Goal: Task Accomplishment & Management: Complete application form

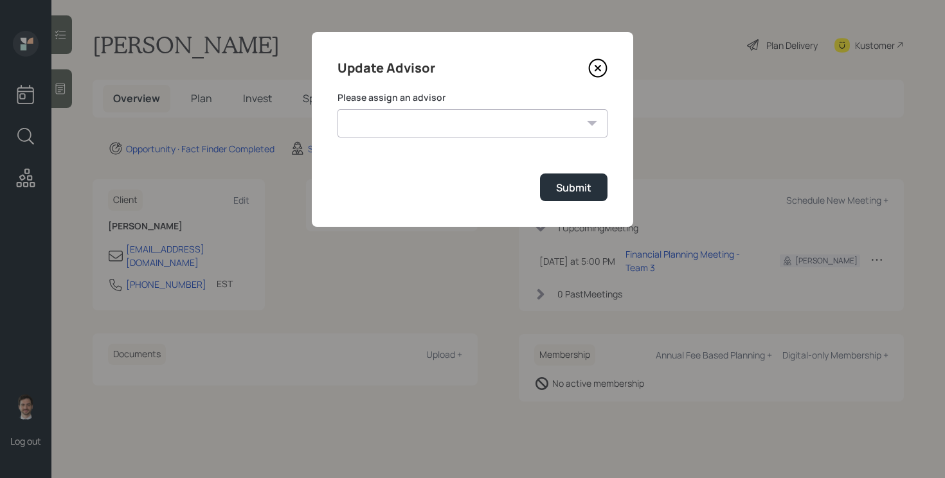
select select "ef6b64e1-8f62-4a74-b865-a7df4b35b836"
click at [337, 109] on select "[PERSON_NAME] [PERSON_NAME] [PERSON_NAME] End [PERSON_NAME] [PERSON_NAME] [PERS…" at bounding box center [472, 123] width 270 height 28
click at [582, 185] on div "Submit" at bounding box center [573, 188] width 35 height 14
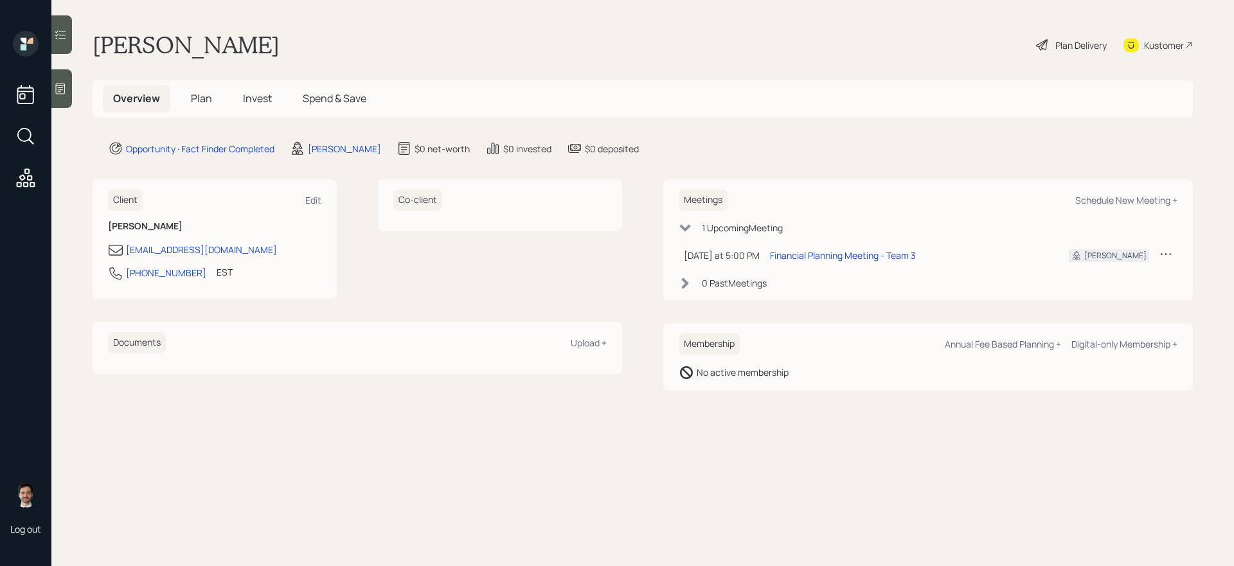
click at [202, 102] on span "Plan" at bounding box center [201, 98] width 21 height 14
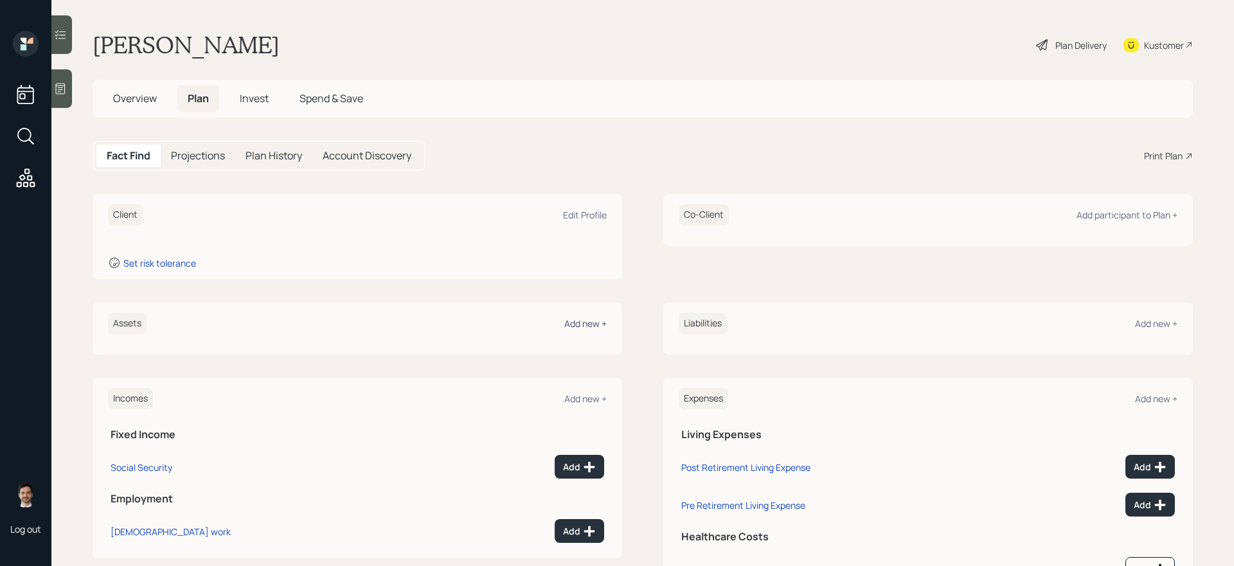
click at [586, 323] on div "Add new +" at bounding box center [585, 324] width 42 height 12
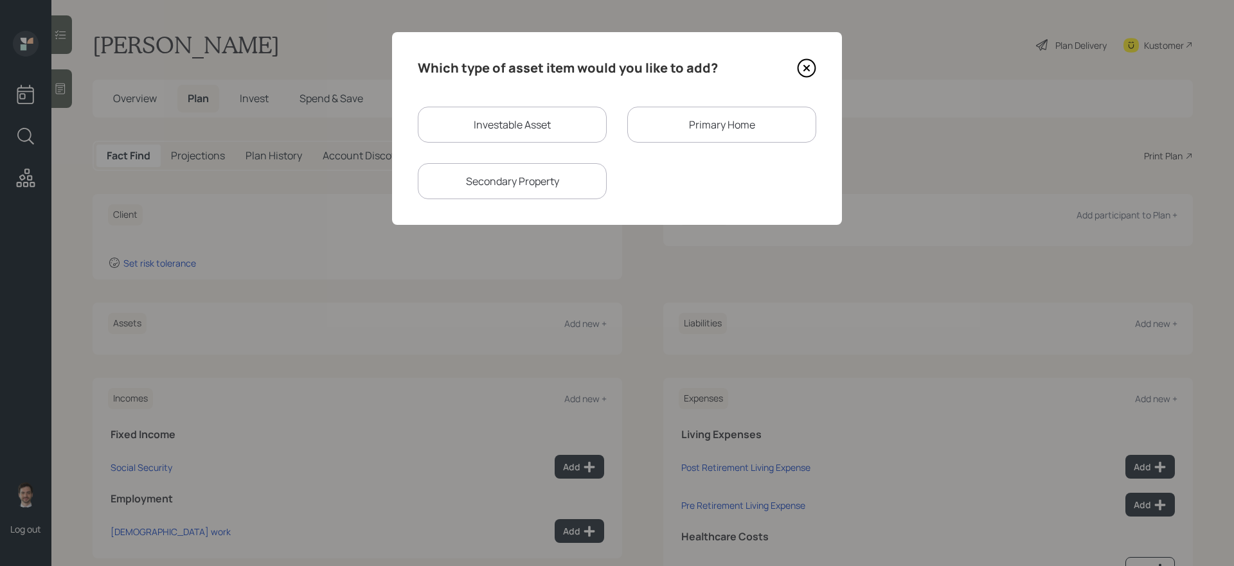
click at [528, 123] on div "Investable Asset" at bounding box center [512, 125] width 189 height 36
select select "taxable"
select select "balanced"
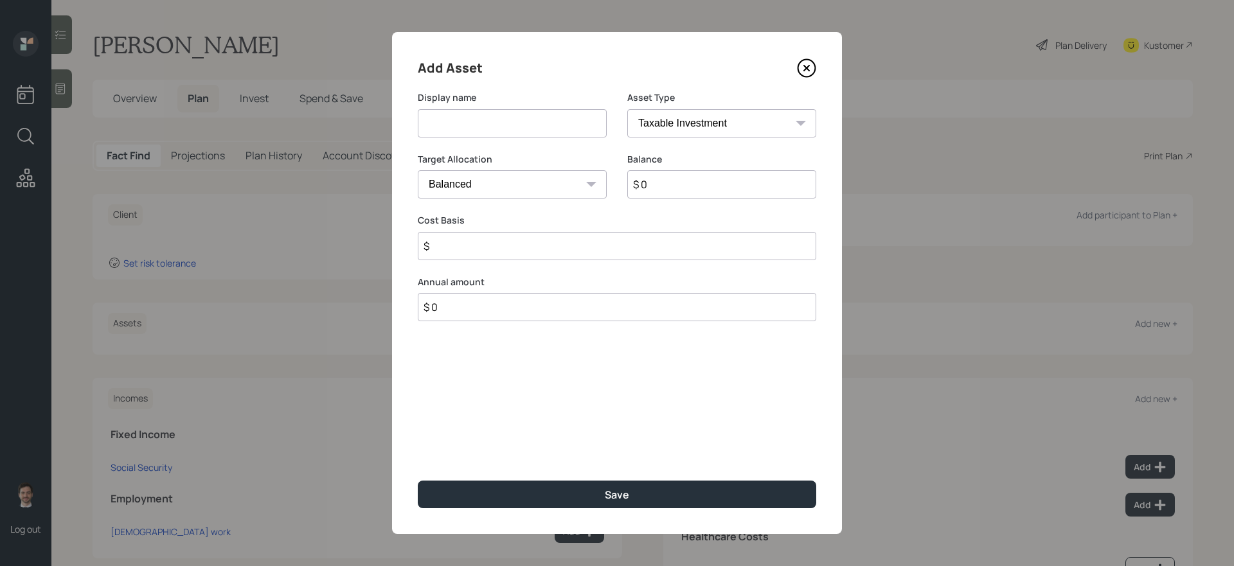
click at [515, 123] on input at bounding box center [512, 123] width 189 height 28
type input "Brokerage Account"
type input "$ 100,000"
type input "$ 75,000"
click at [418, 478] on button "Save" at bounding box center [617, 495] width 399 height 28
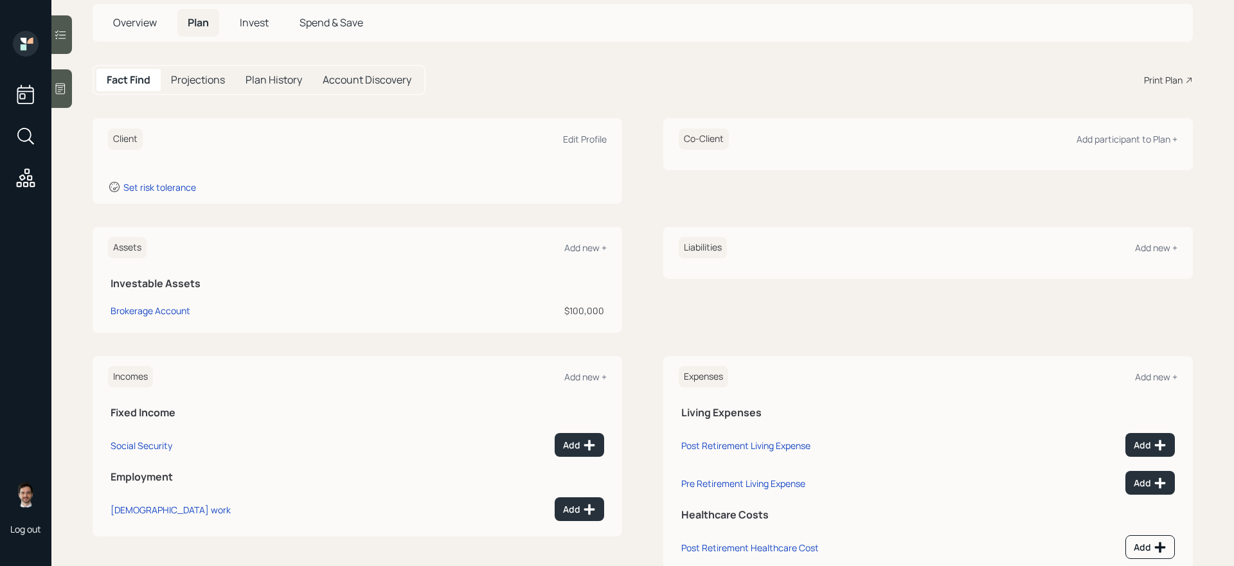
scroll to position [79, 0]
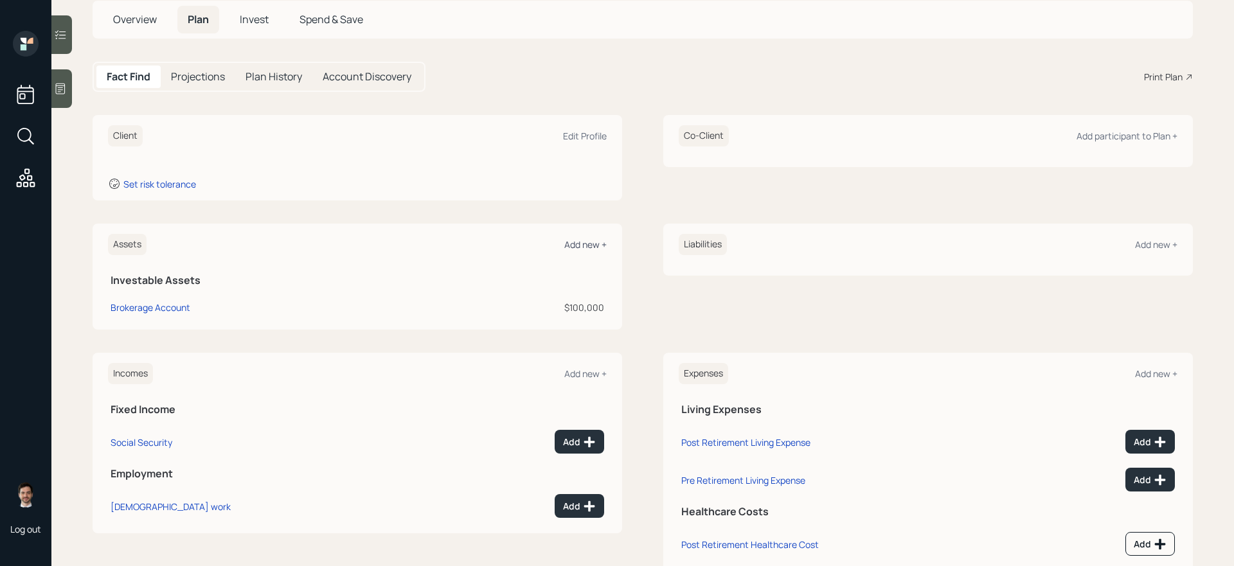
click at [580, 242] on div "Add new +" at bounding box center [585, 244] width 42 height 12
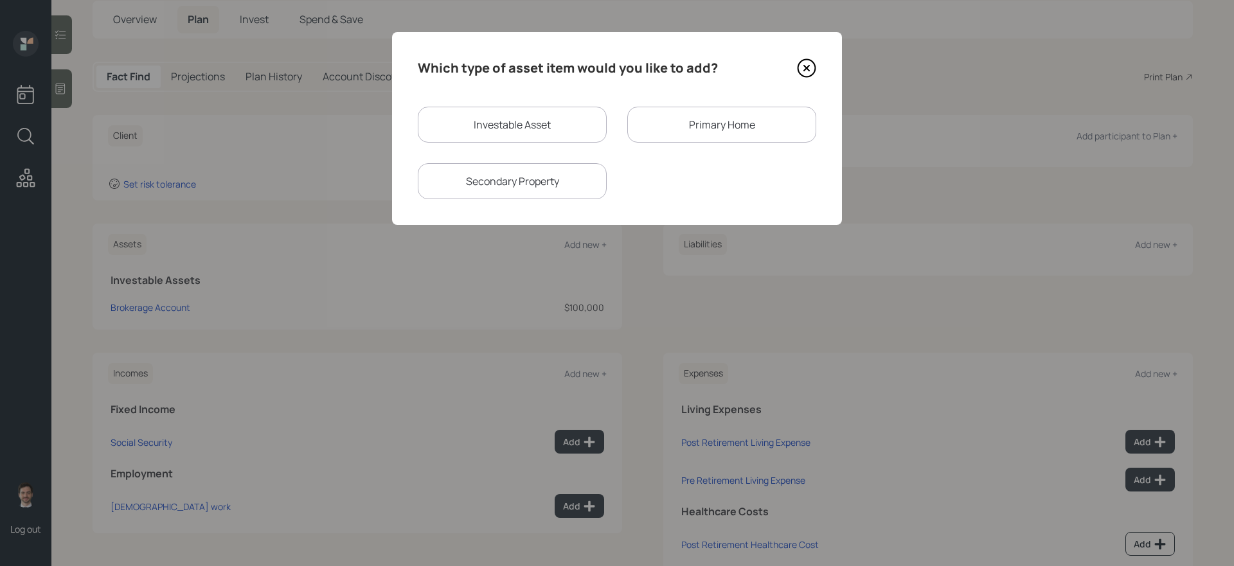
click at [683, 130] on div "Primary Home" at bounding box center [721, 125] width 189 height 36
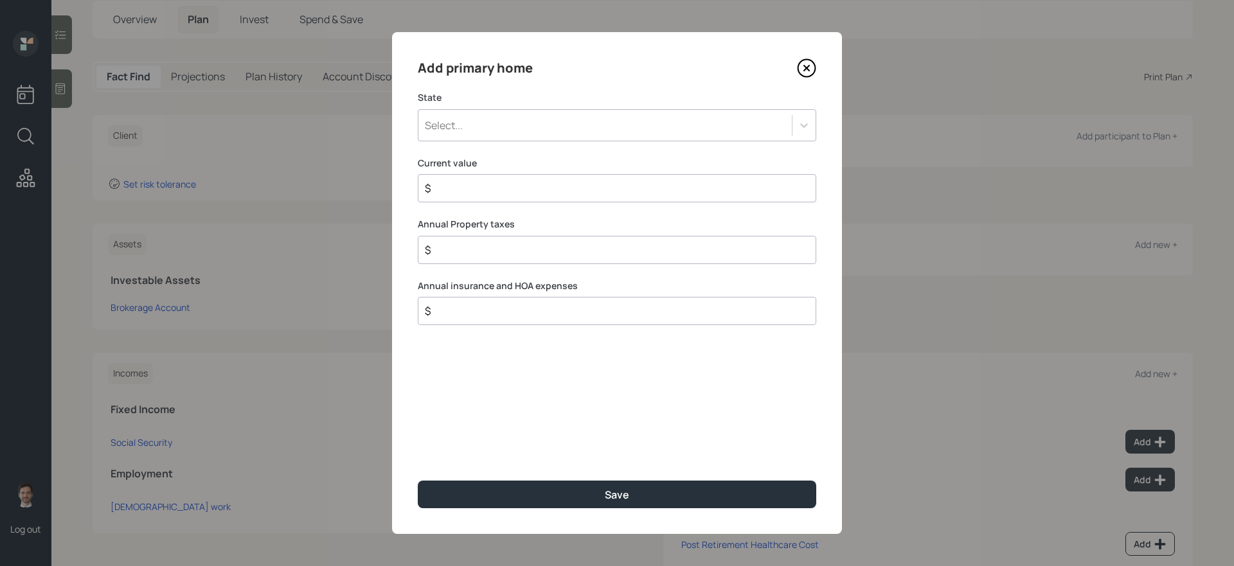
click at [528, 125] on div "Select..." at bounding box center [604, 125] width 373 height 22
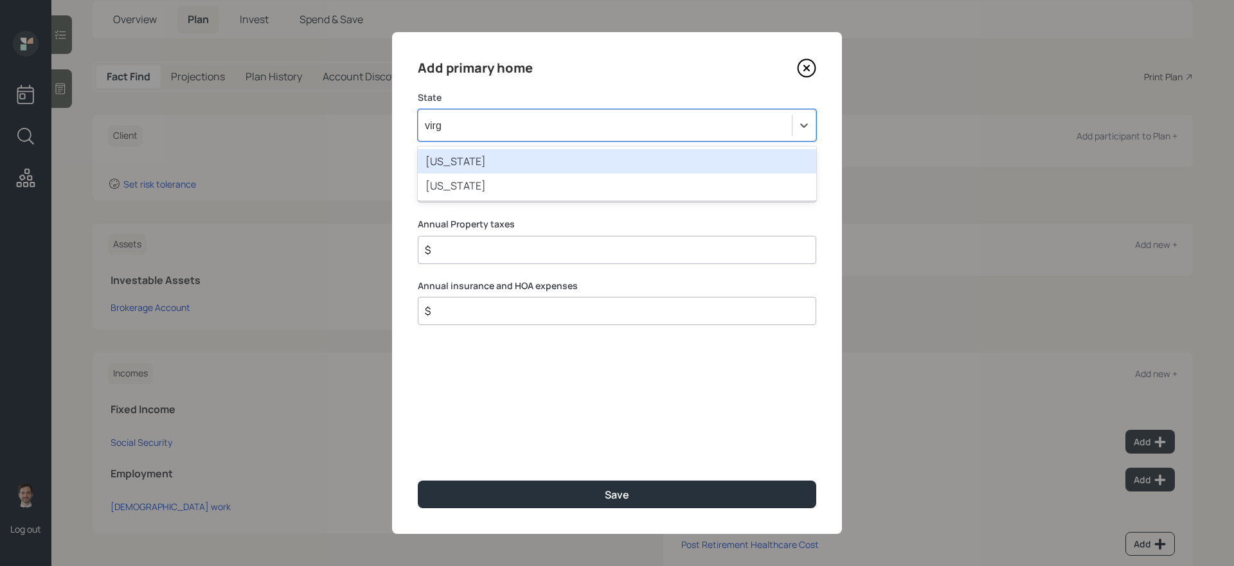
type input "virgi"
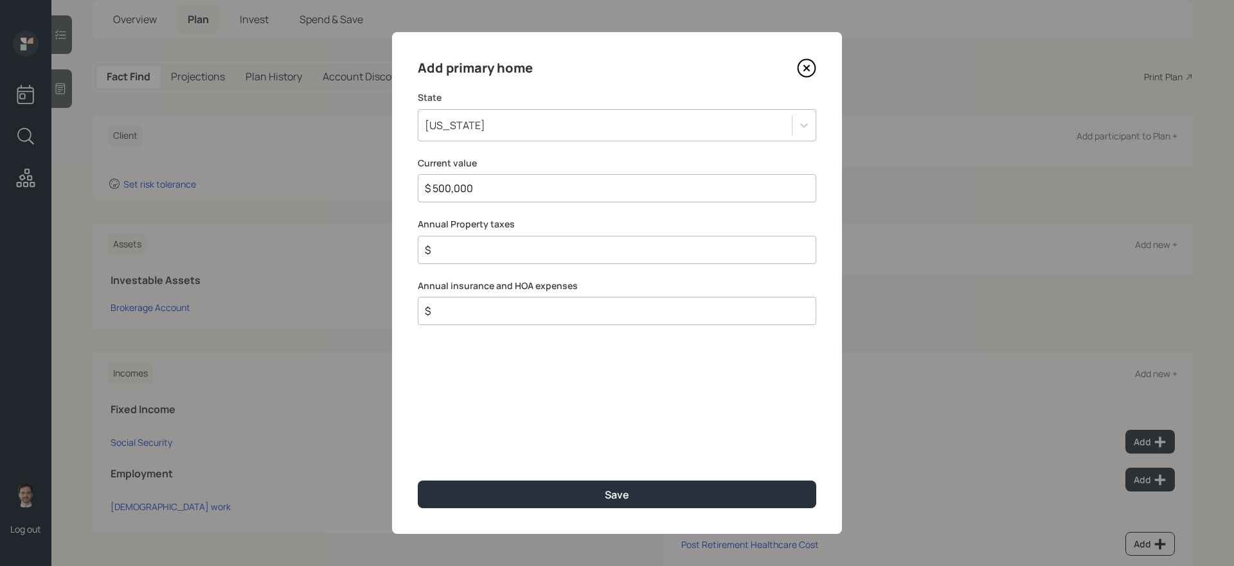
type input "$ 500,000"
click at [418, 478] on button "Save" at bounding box center [617, 495] width 399 height 28
